Goal: Task Accomplishment & Management: Manage account settings

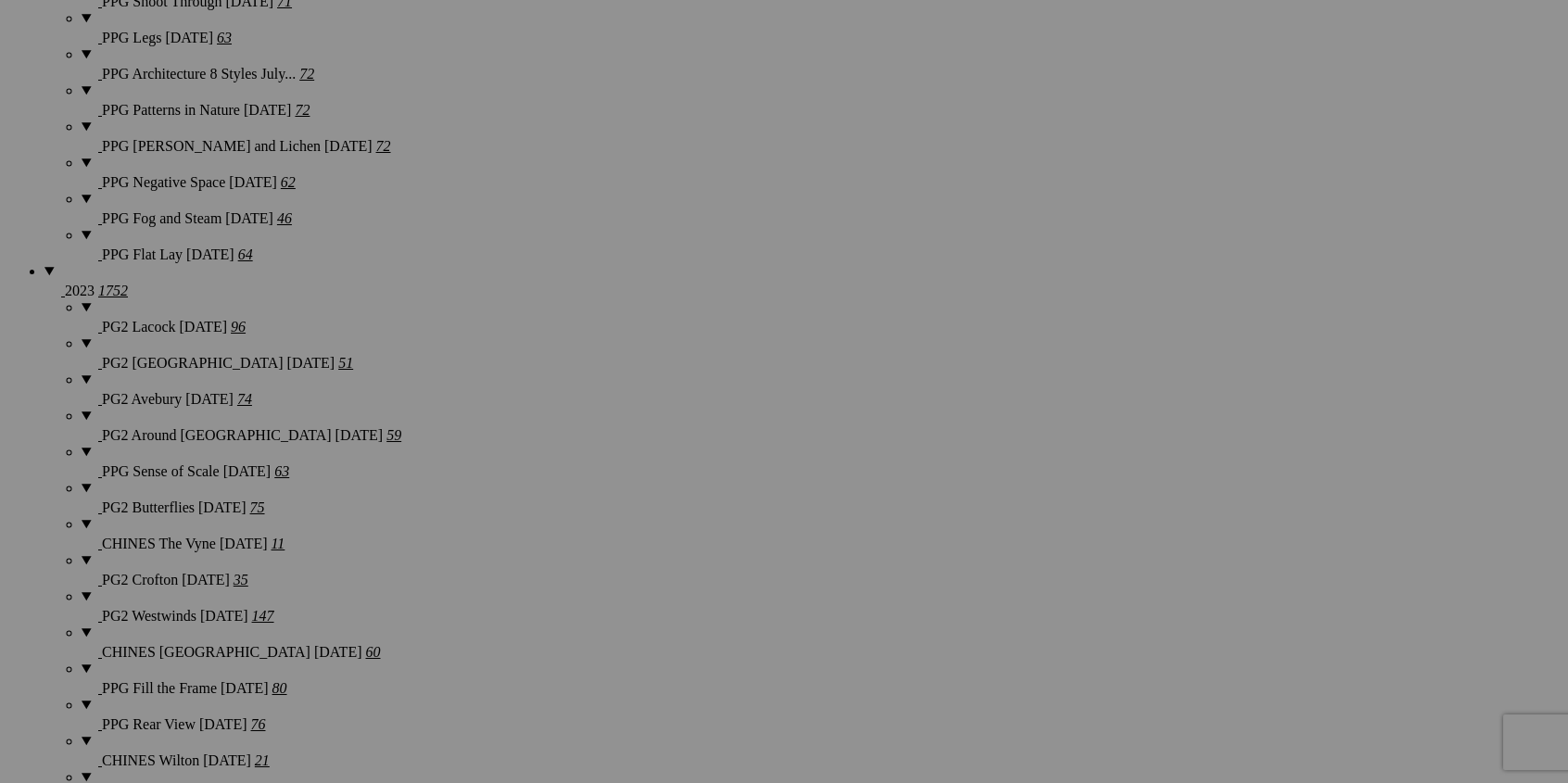
scroll to position [4358, 0]
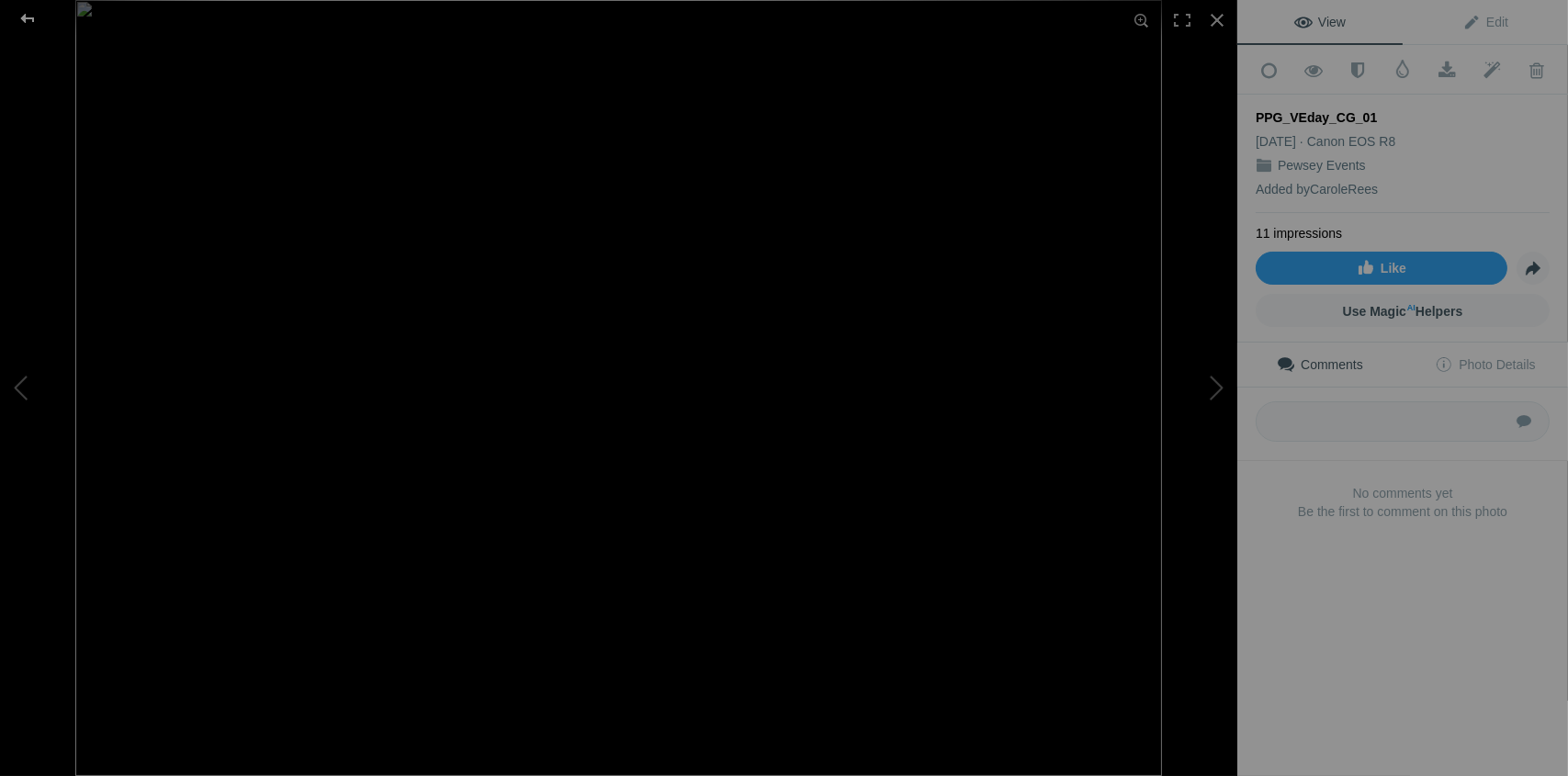
click at [27, 12] on div at bounding box center [27, 18] width 66 height 36
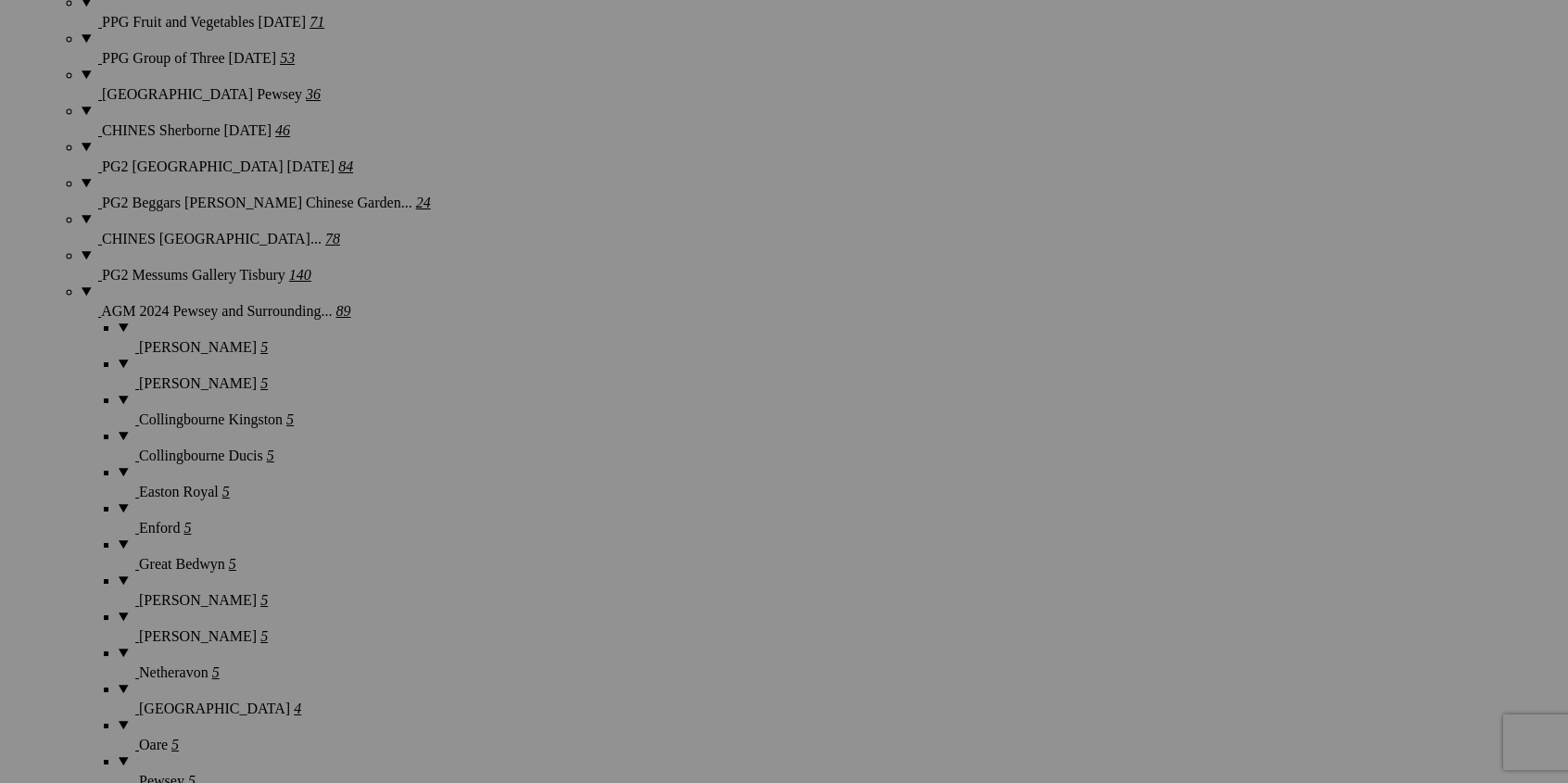
scroll to position [3206, 0]
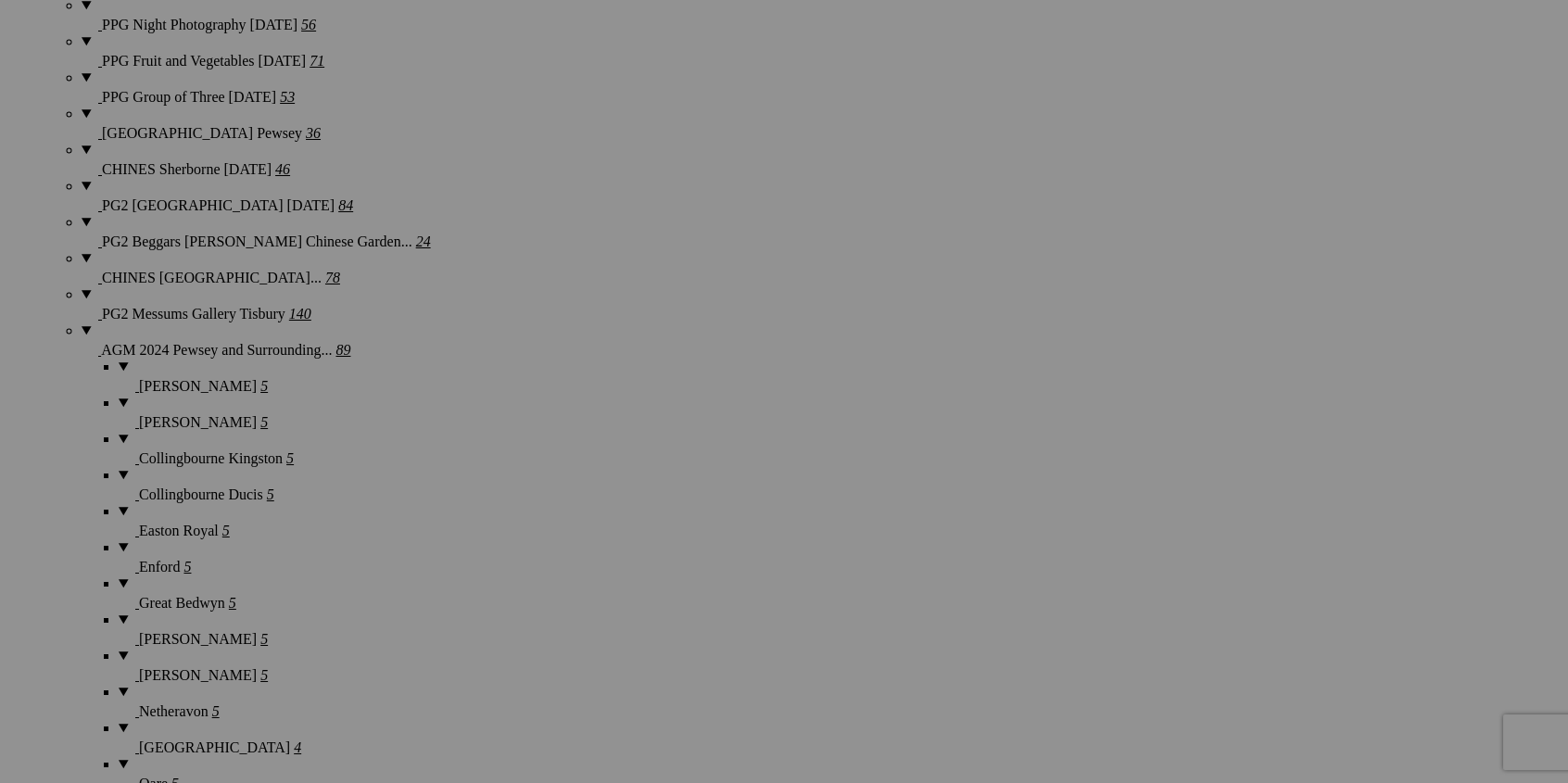
click at [661, 514] on span "Yes" at bounding box center [650, 513] width 21 height 16
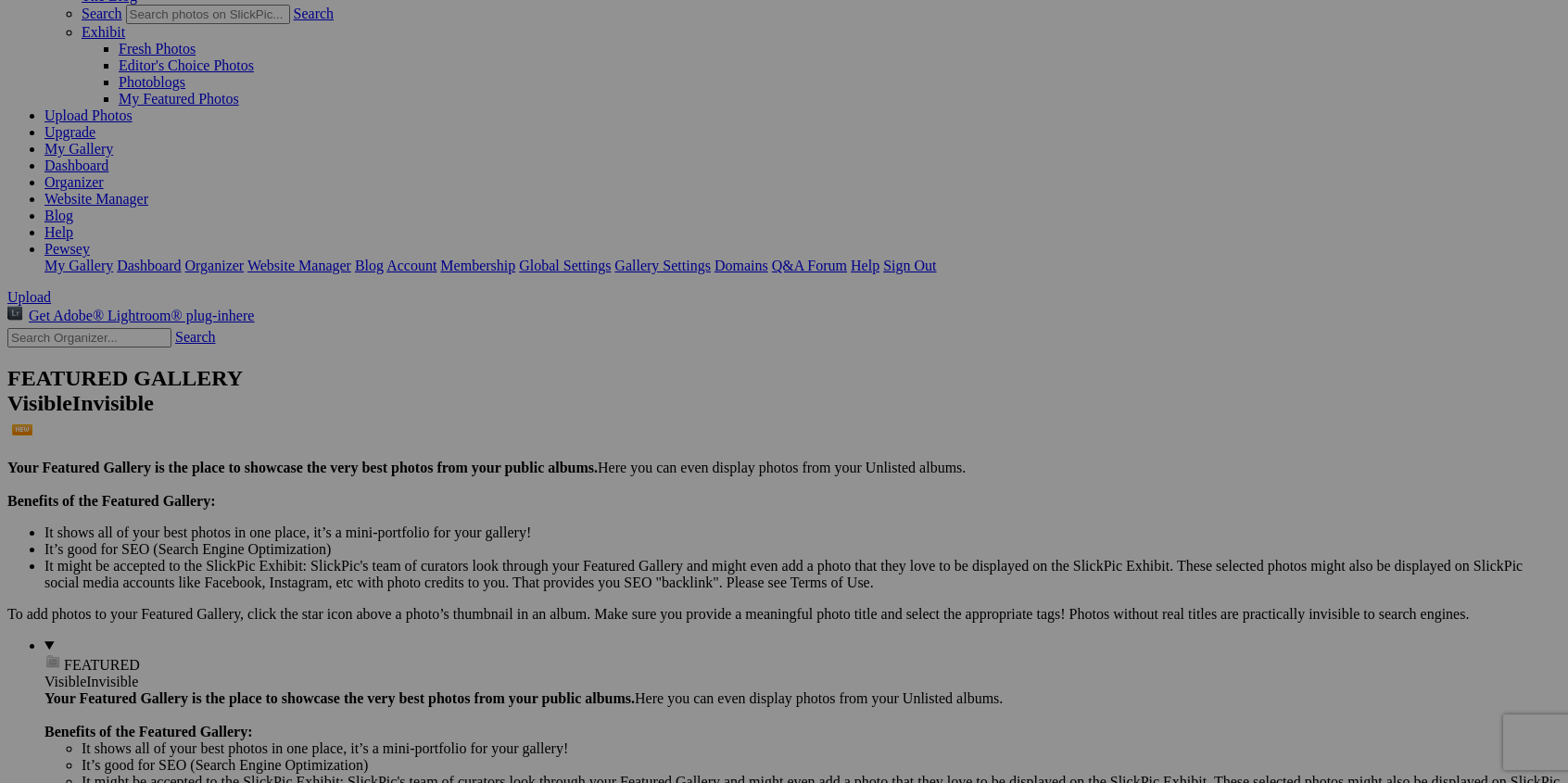
scroll to position [0, 0]
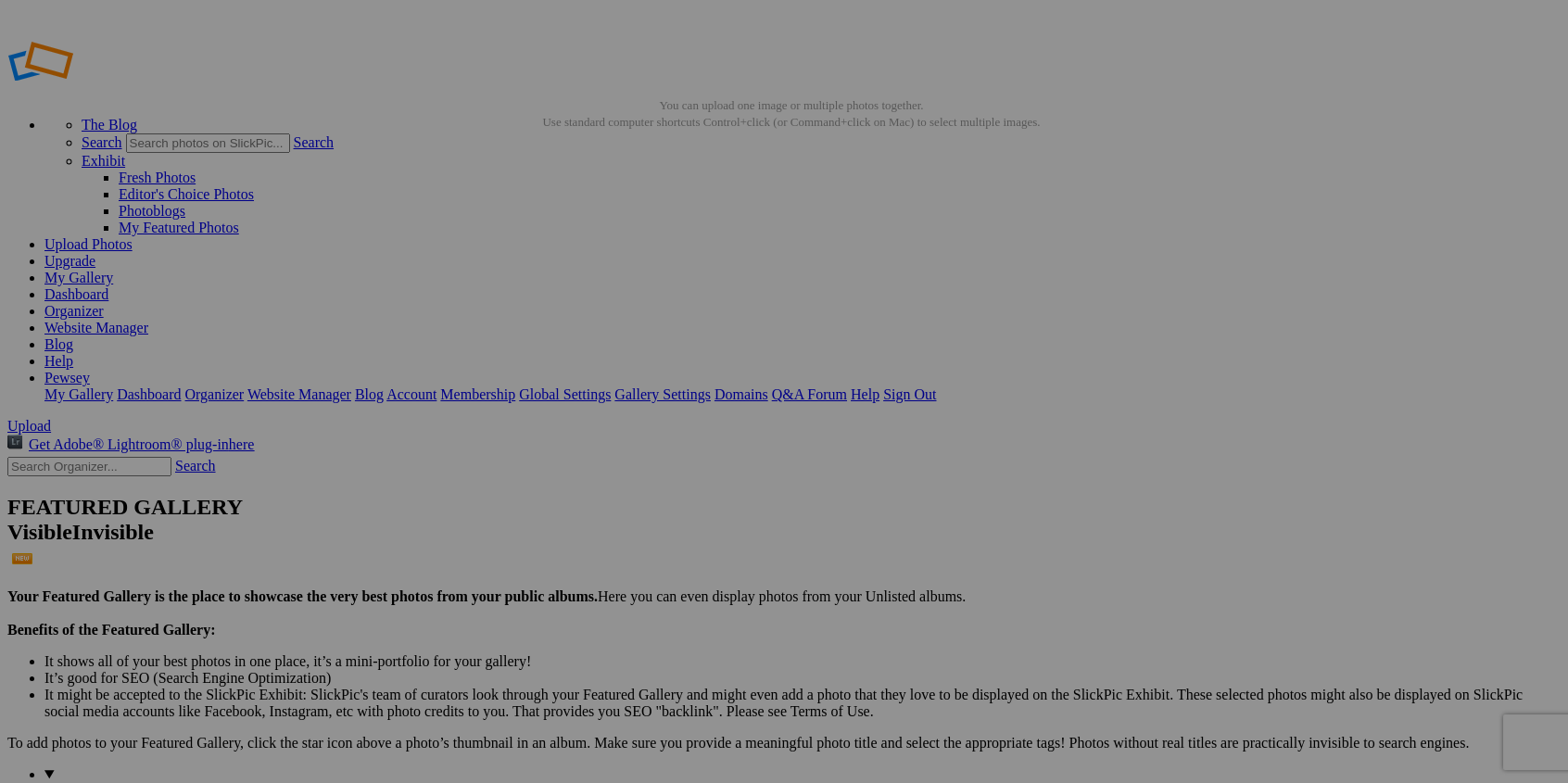
click at [700, 378] on img at bounding box center [672, 324] width 184 height 232
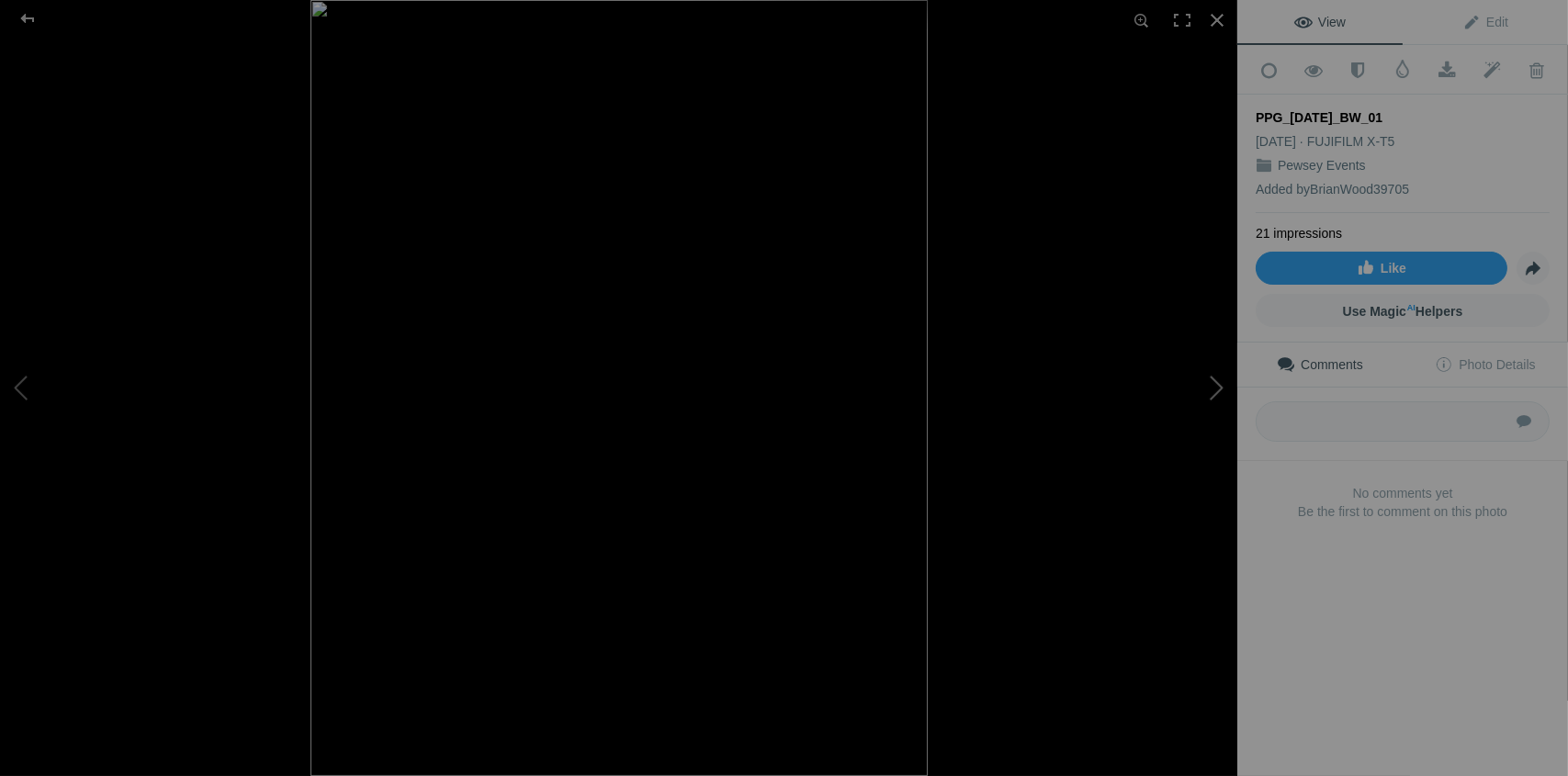
click at [1212, 390] on button at bounding box center [1168, 388] width 138 height 279
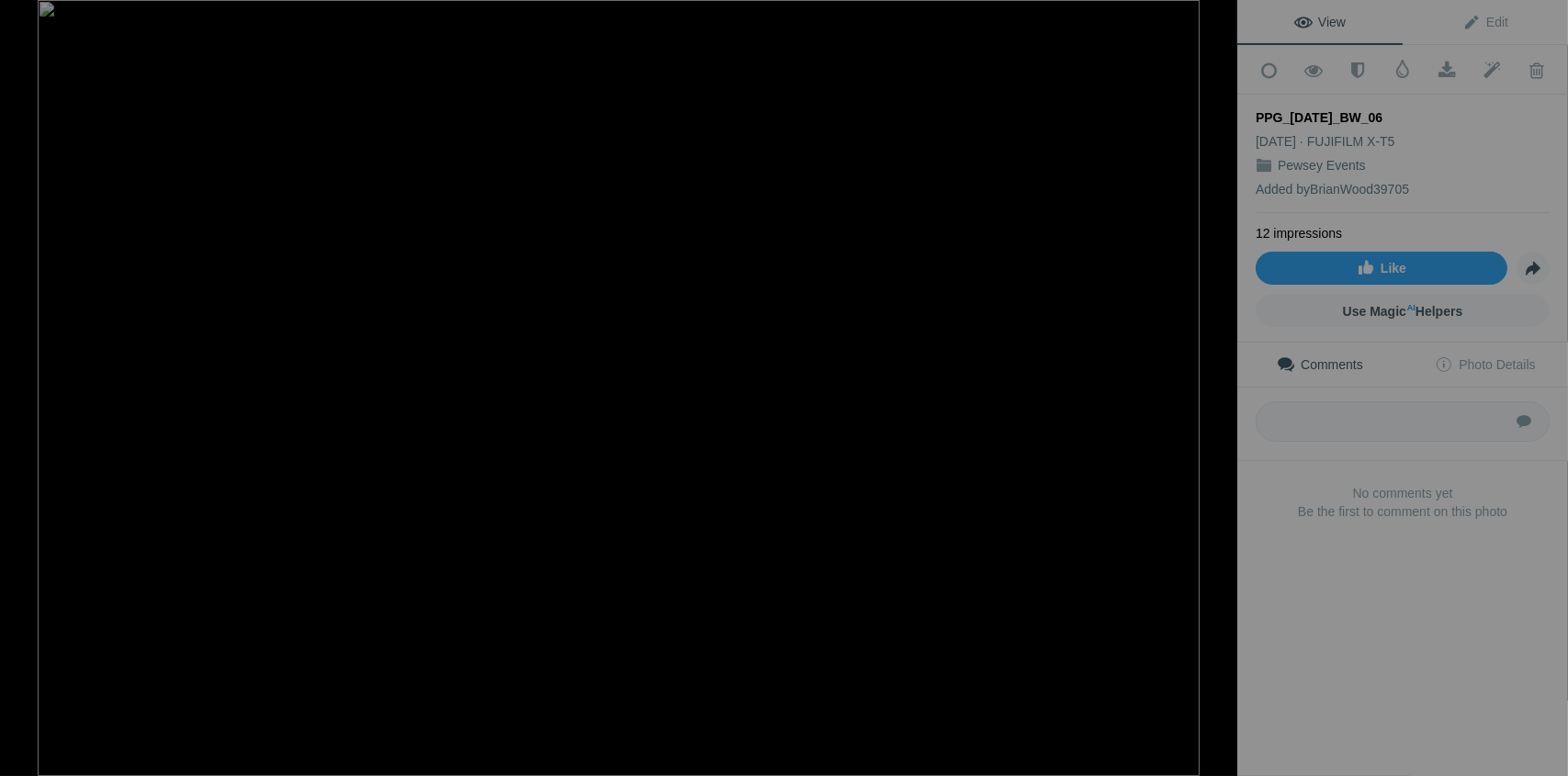
click at [1212, 390] on button at bounding box center [1168, 388] width 138 height 279
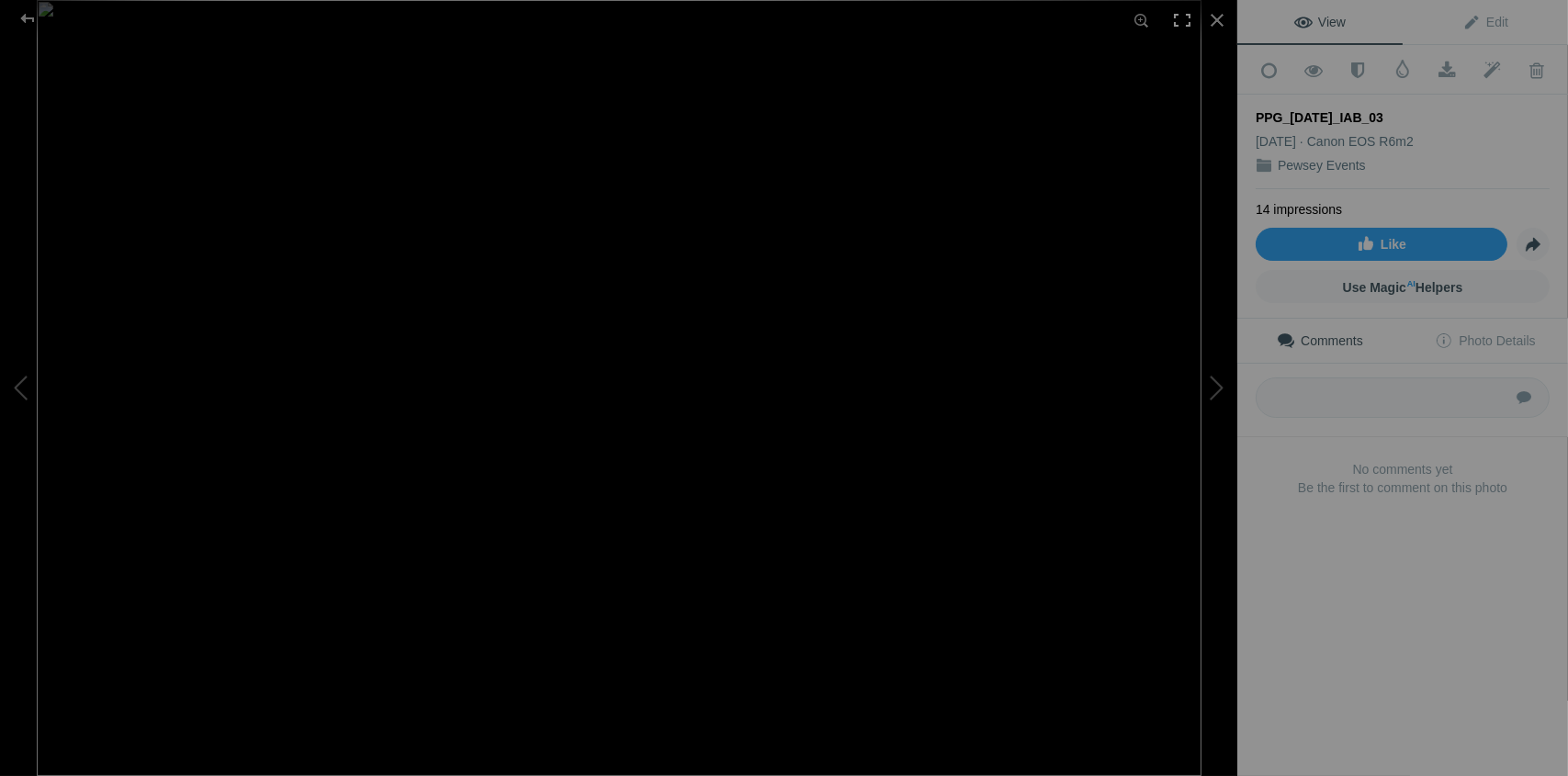
click at [1179, 15] on div at bounding box center [1182, 20] width 40 height 40
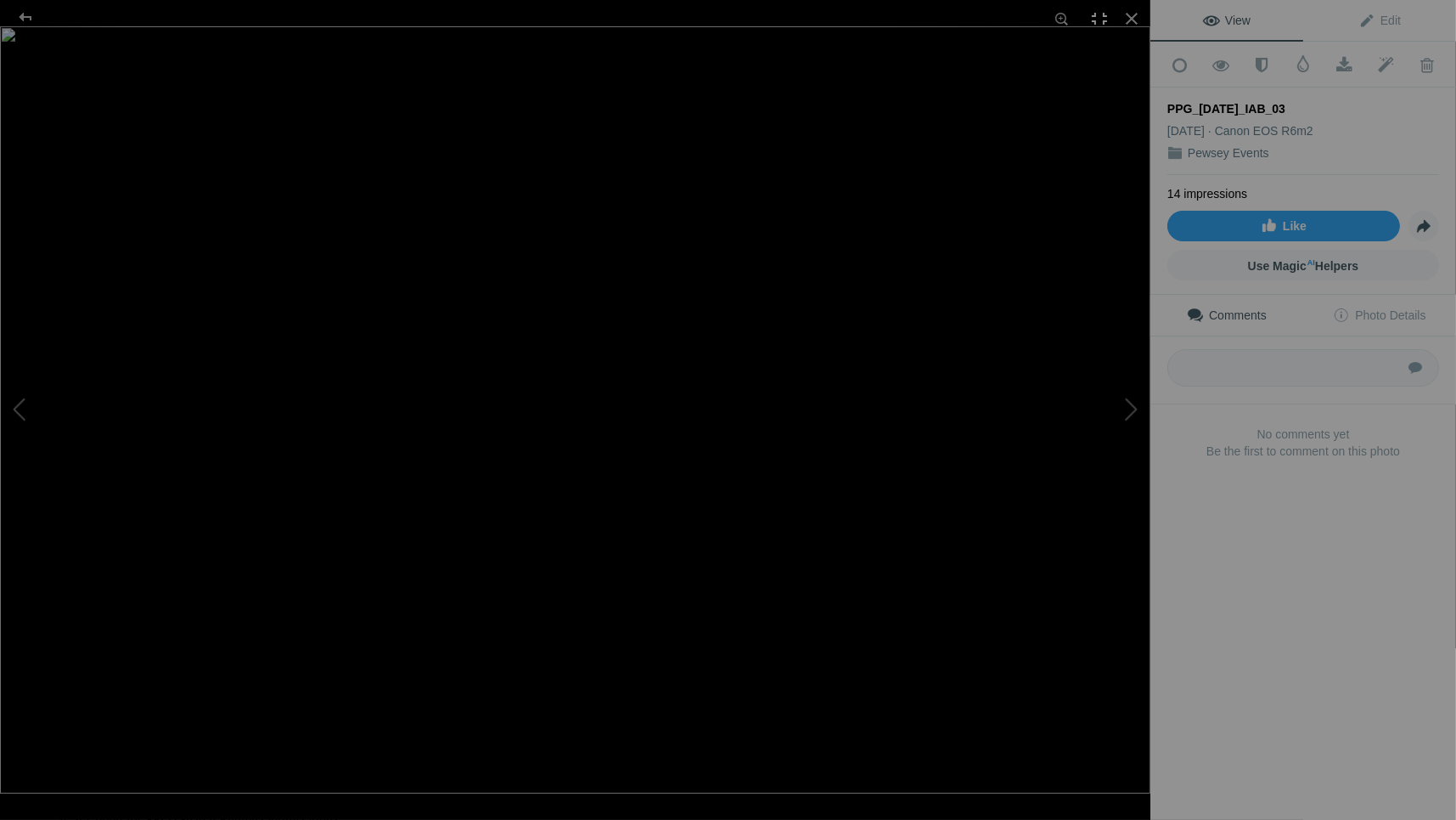
click at [1098, 17] on div at bounding box center [1099, 18] width 37 height 37
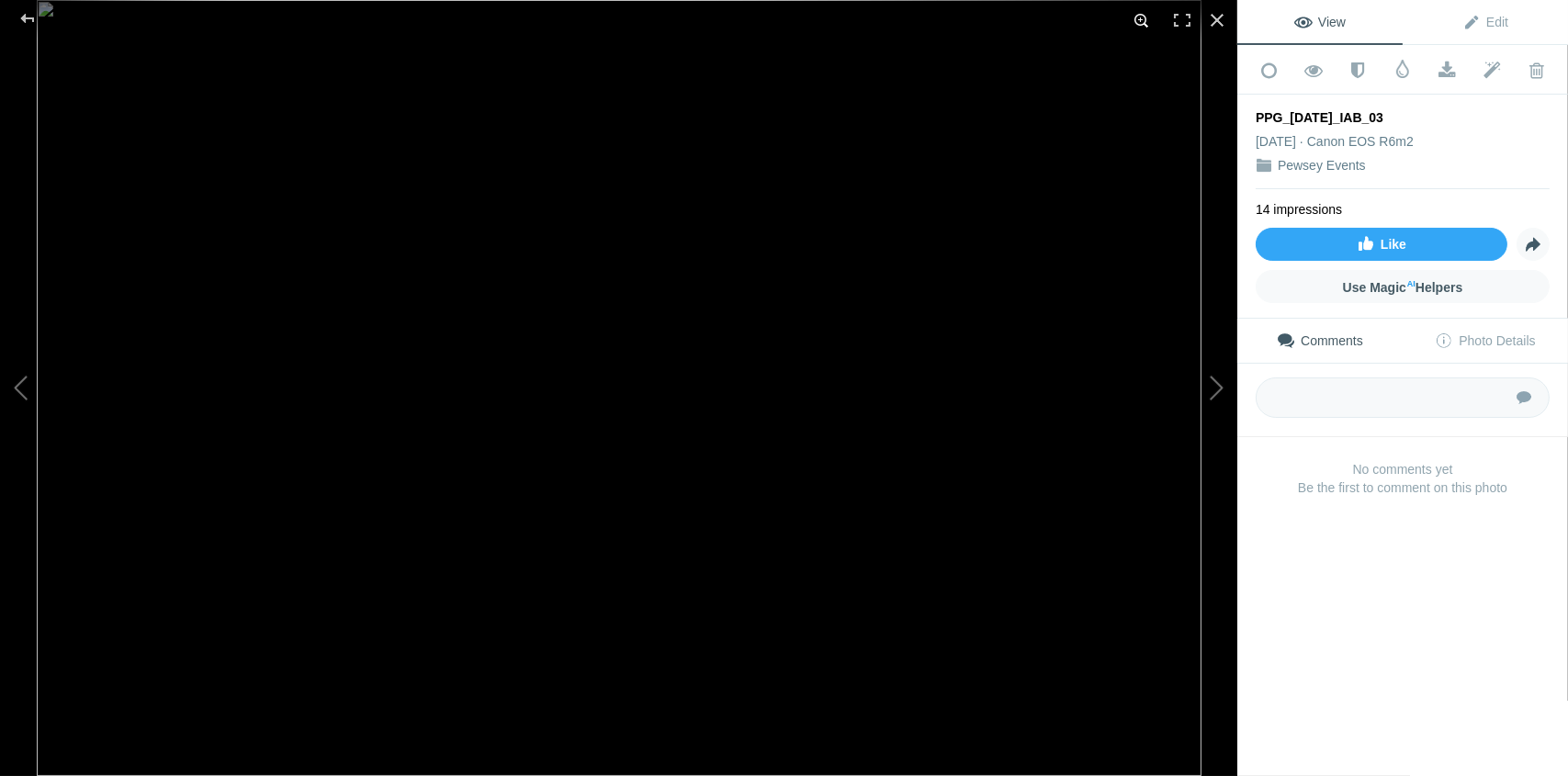
click at [1138, 18] on div at bounding box center [1141, 20] width 40 height 40
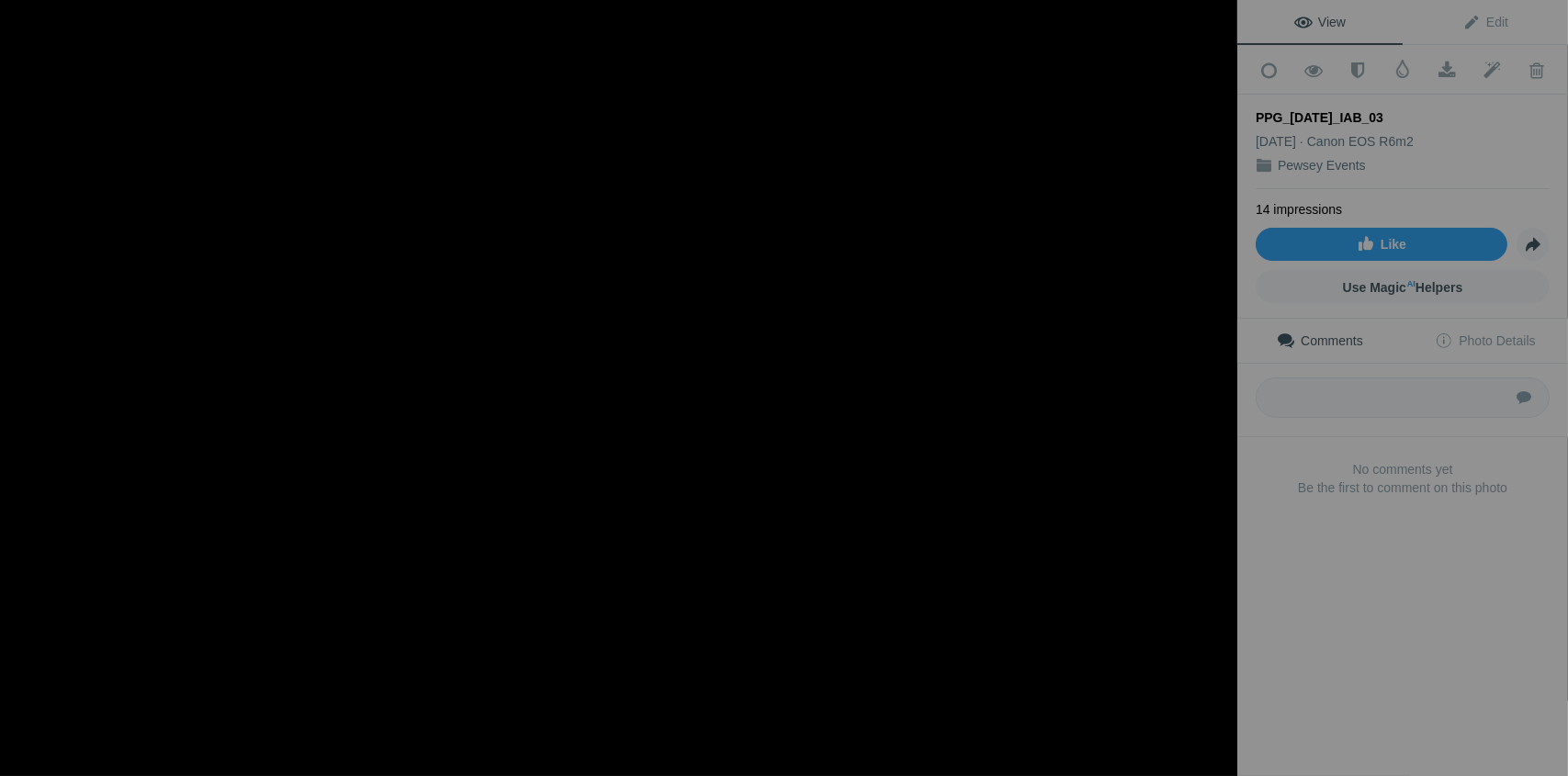
click at [1138, 18] on div at bounding box center [1141, 20] width 40 height 40
click at [28, 17] on div at bounding box center [27, 18] width 66 height 36
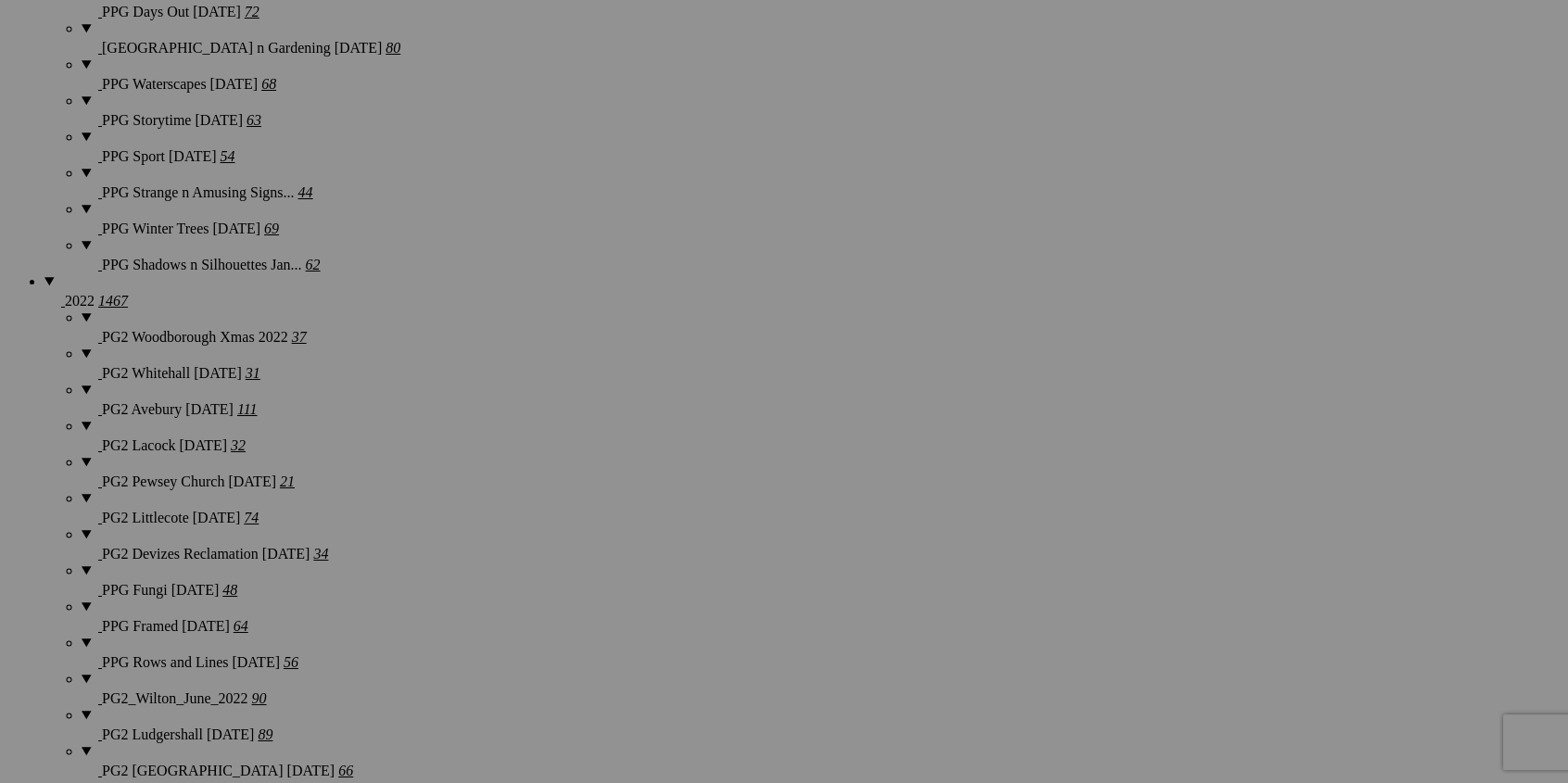
scroll to position [5338, 0]
